Goal: Task Accomplishment & Management: Manage account settings

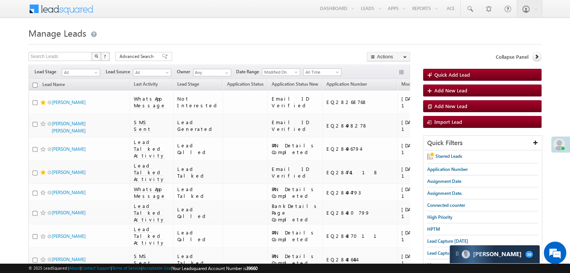
click at [438, 243] on link "Lead Capture [DATE]" at bounding box center [447, 241] width 41 height 7
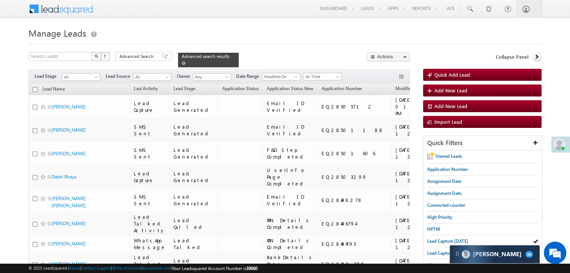
click at [185, 61] on span at bounding box center [184, 63] width 4 height 4
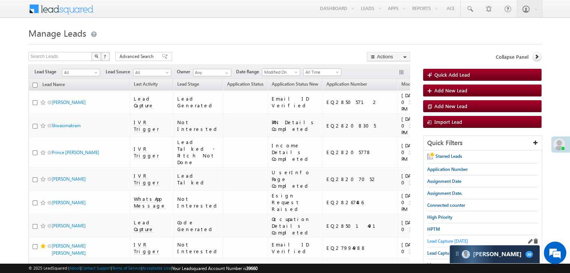
click at [440, 240] on span "Lead Capture [DATE]" at bounding box center [447, 242] width 41 height 6
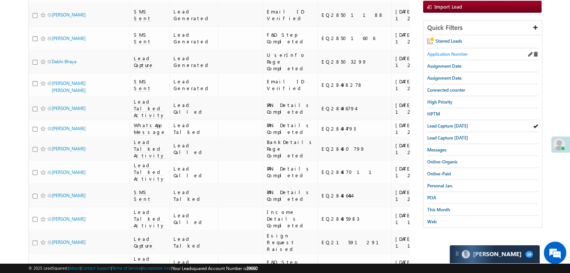
scroll to position [150, 0]
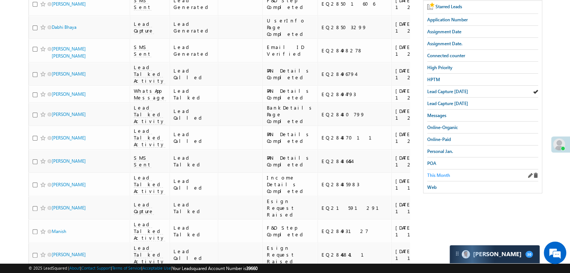
click at [443, 173] on span "This Month" at bounding box center [438, 176] width 23 height 6
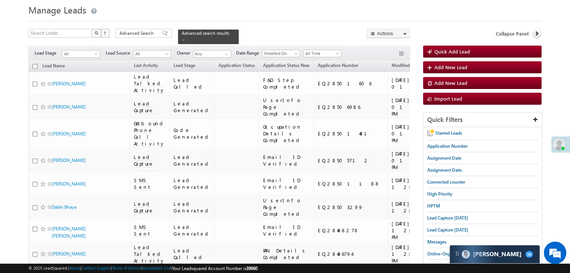
scroll to position [0, 0]
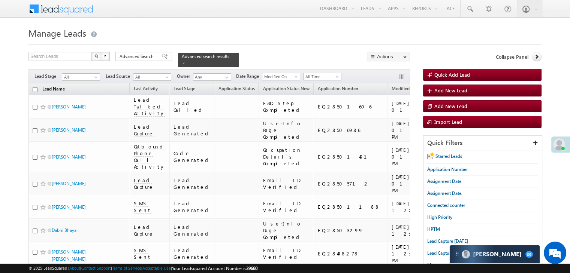
click at [57, 85] on link "Lead Name" at bounding box center [54, 90] width 30 height 10
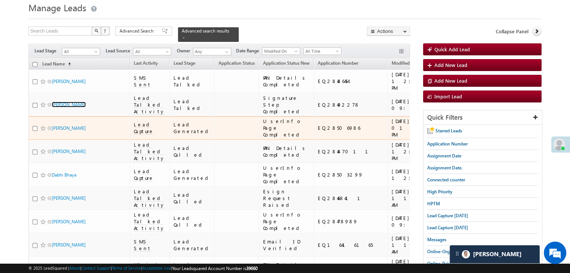
scroll to position [112, 0]
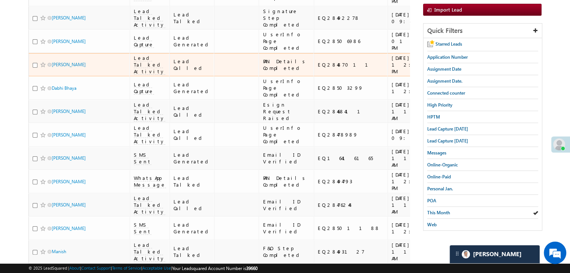
click at [439, 77] on td "[URL][DOMAIN_NAME]" at bounding box center [465, 65] width 53 height 24
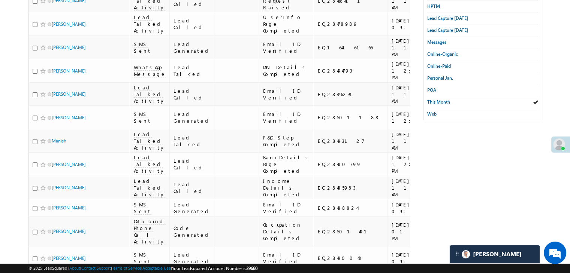
scroll to position [225, 0]
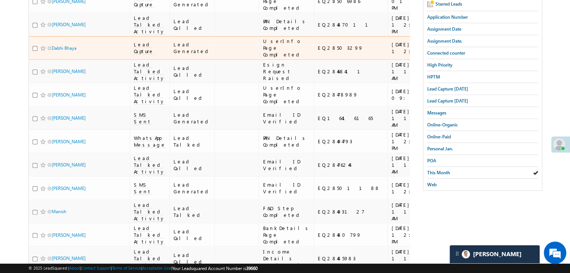
scroll to position [108, 0]
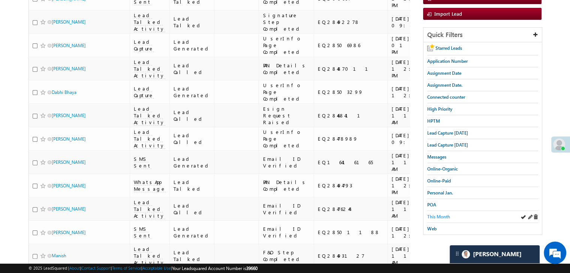
click at [440, 214] on span "This Month" at bounding box center [438, 217] width 23 height 6
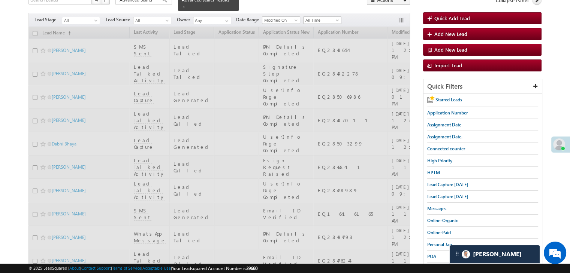
scroll to position [0, 0]
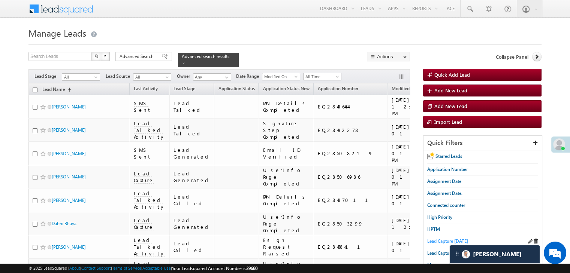
click at [448, 240] on span "Lead Capture [DATE]" at bounding box center [447, 242] width 41 height 6
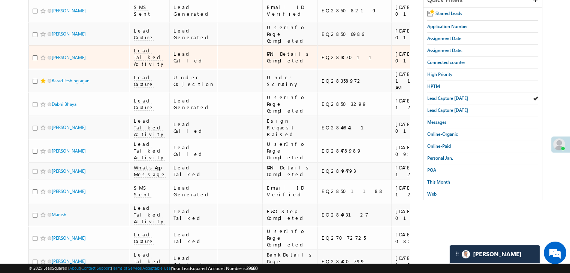
scroll to position [187, 0]
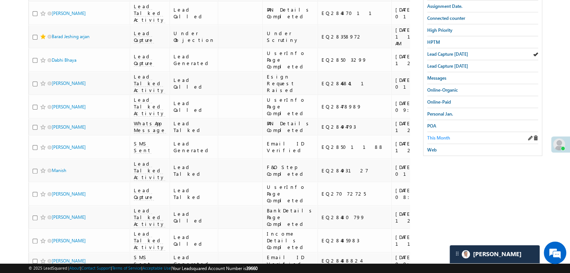
click at [443, 137] on span "This Month" at bounding box center [438, 138] width 23 height 6
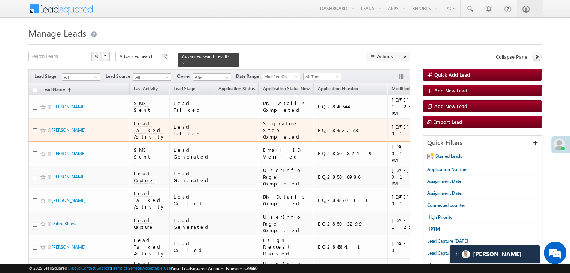
scroll to position [0, 0]
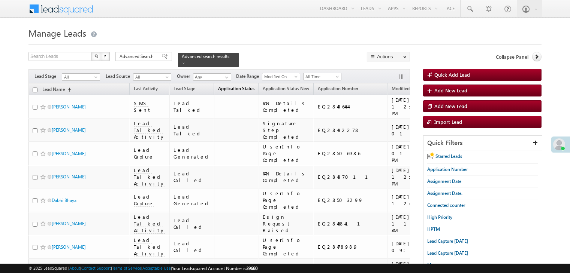
click at [218, 86] on span "Application Status" at bounding box center [236, 89] width 36 height 6
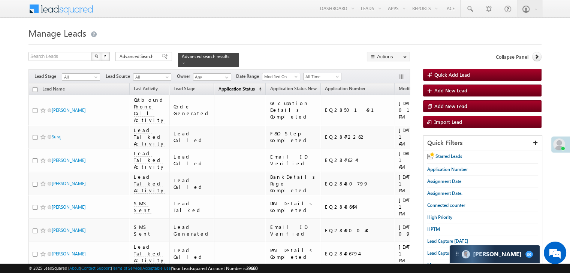
click at [218, 86] on span "Application Status" at bounding box center [236, 89] width 36 height 6
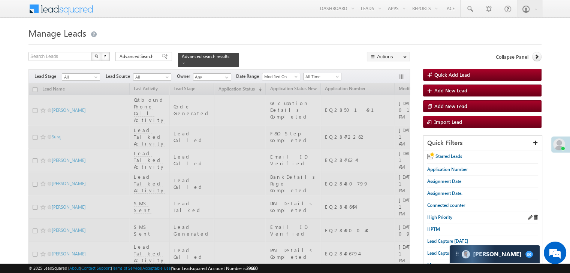
scroll to position [25, 0]
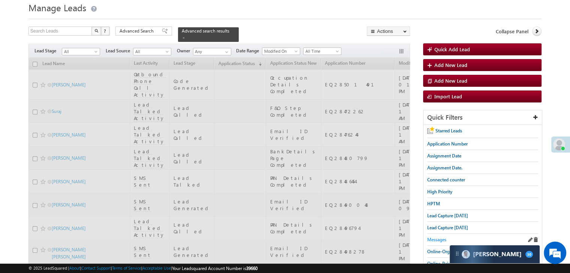
click at [432, 237] on span "Messages" at bounding box center [436, 240] width 19 height 6
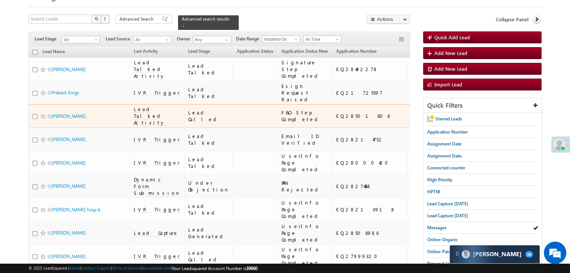
scroll to position [0, 0]
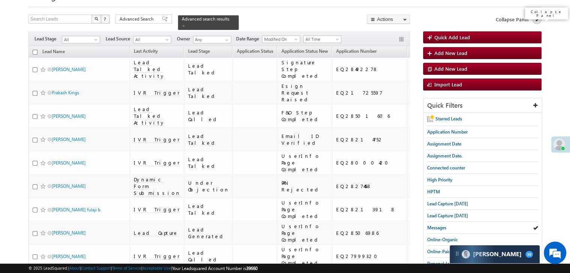
click at [537, 18] on icon at bounding box center [536, 18] width 5 height 5
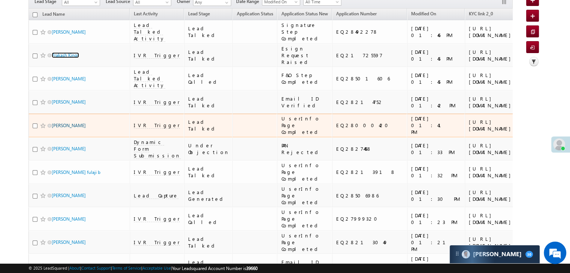
scroll to position [150, 0]
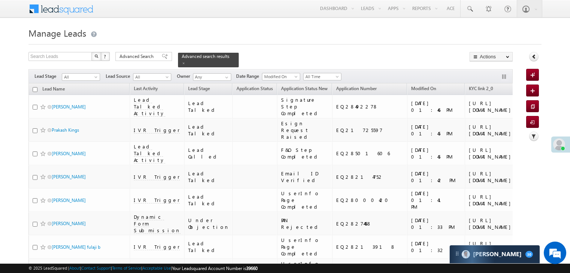
click at [533, 56] on icon at bounding box center [533, 56] width 5 height 5
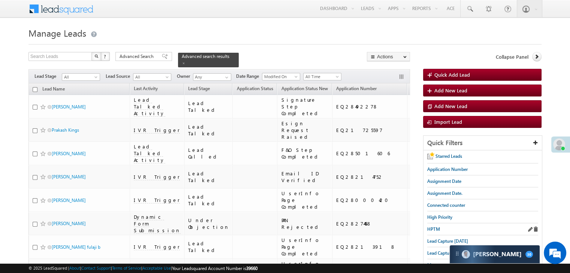
scroll to position [37, 0]
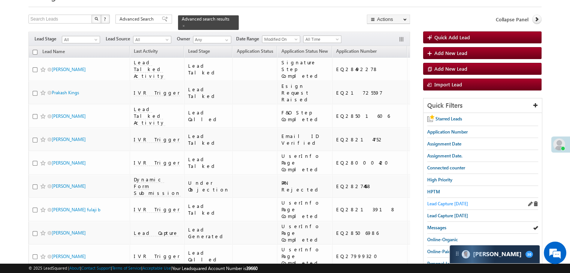
click at [455, 203] on span "Lead Capture [DATE]" at bounding box center [447, 204] width 41 height 6
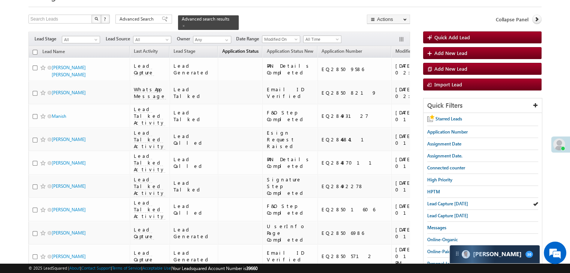
click at [225, 50] on link "Application Status (sorted descending)" at bounding box center [240, 52] width 44 height 10
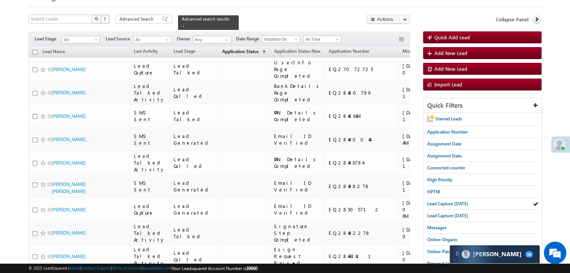
click at [225, 50] on link "Application Status (sorted ascending)" at bounding box center [243, 52] width 51 height 10
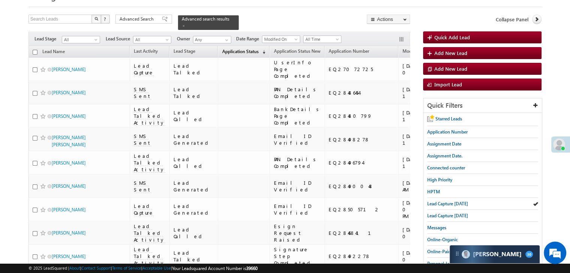
click at [225, 50] on link "Application Status (sorted descending)" at bounding box center [243, 52] width 51 height 10
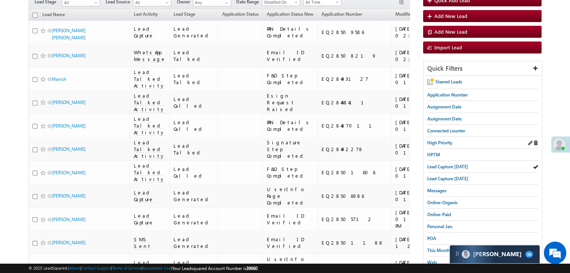
scroll to position [75, 0]
click at [431, 189] on span "Messages" at bounding box center [436, 191] width 19 height 6
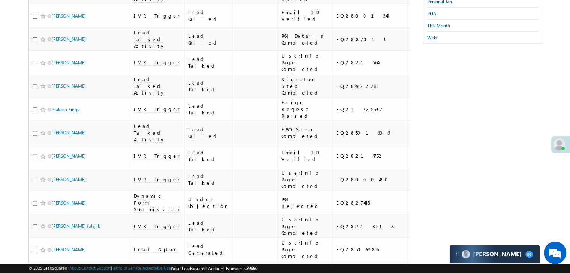
scroll to position [0, 0]
